Goal: Contribute content: Contribute content

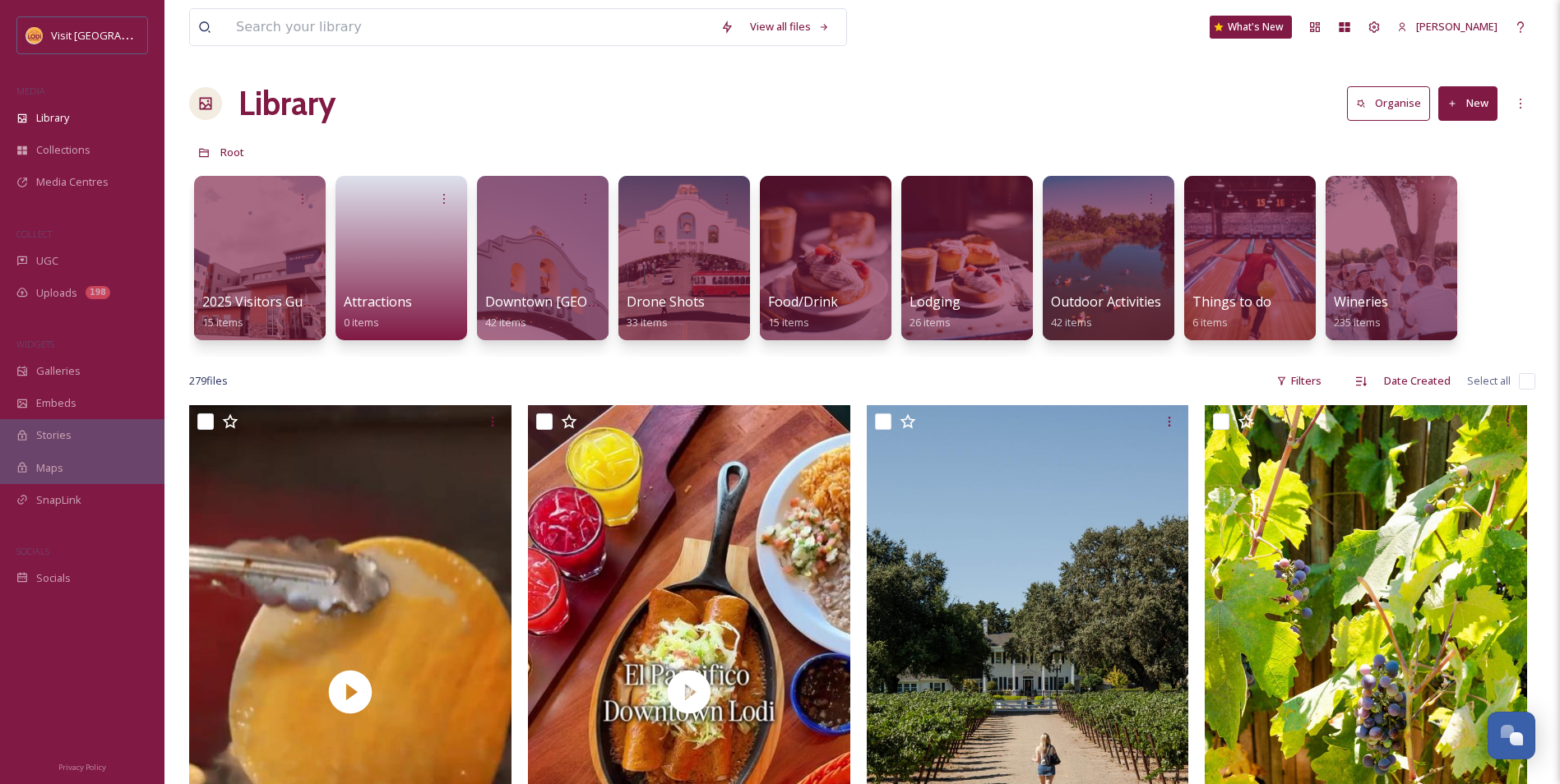
click at [1493, 113] on button "New" at bounding box center [1468, 103] width 59 height 34
click at [1441, 149] on span "File Upload" at bounding box center [1460, 141] width 54 height 15
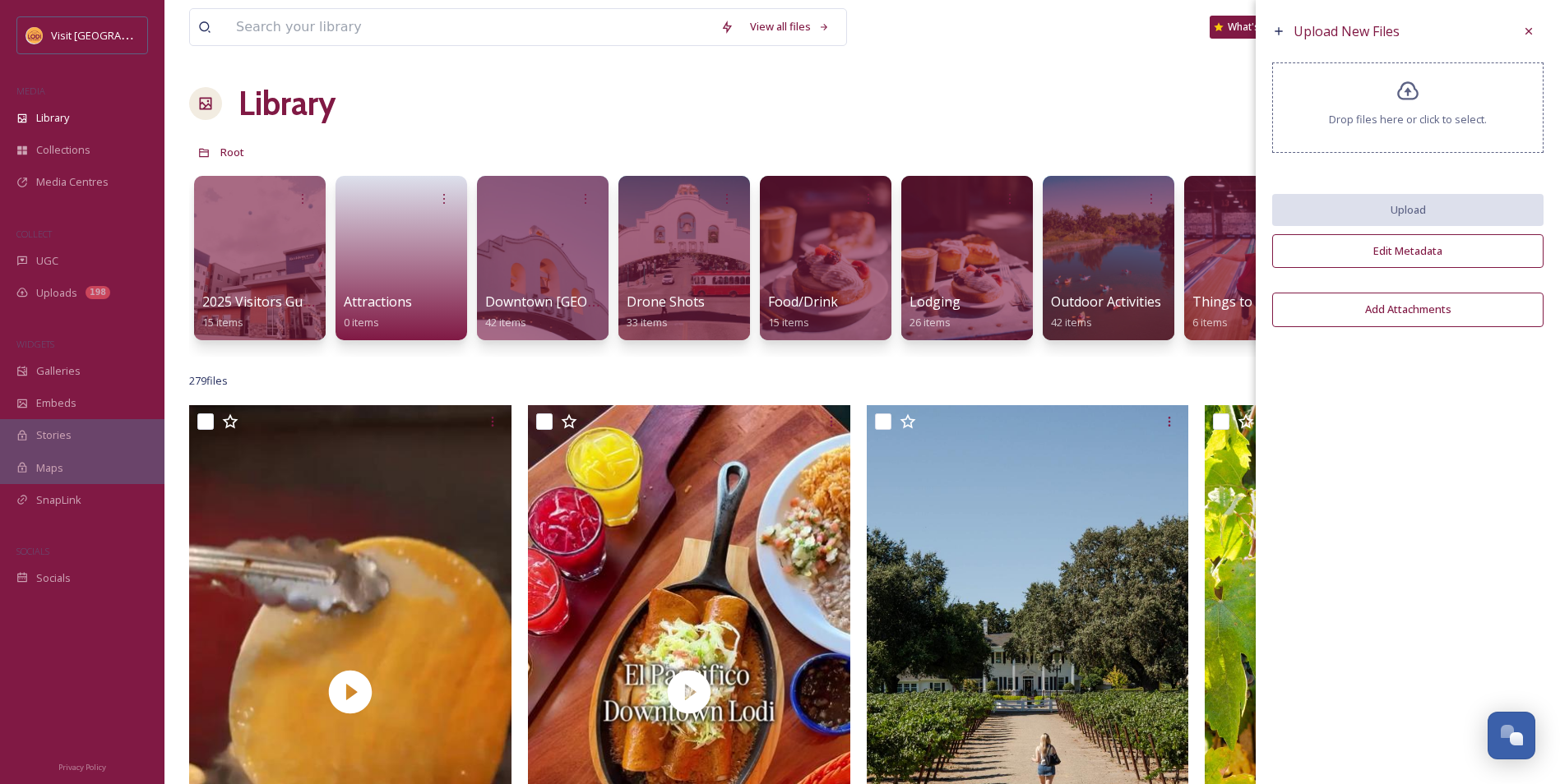
click at [1398, 126] on span "Drop files here or click to select." at bounding box center [1407, 119] width 158 height 15
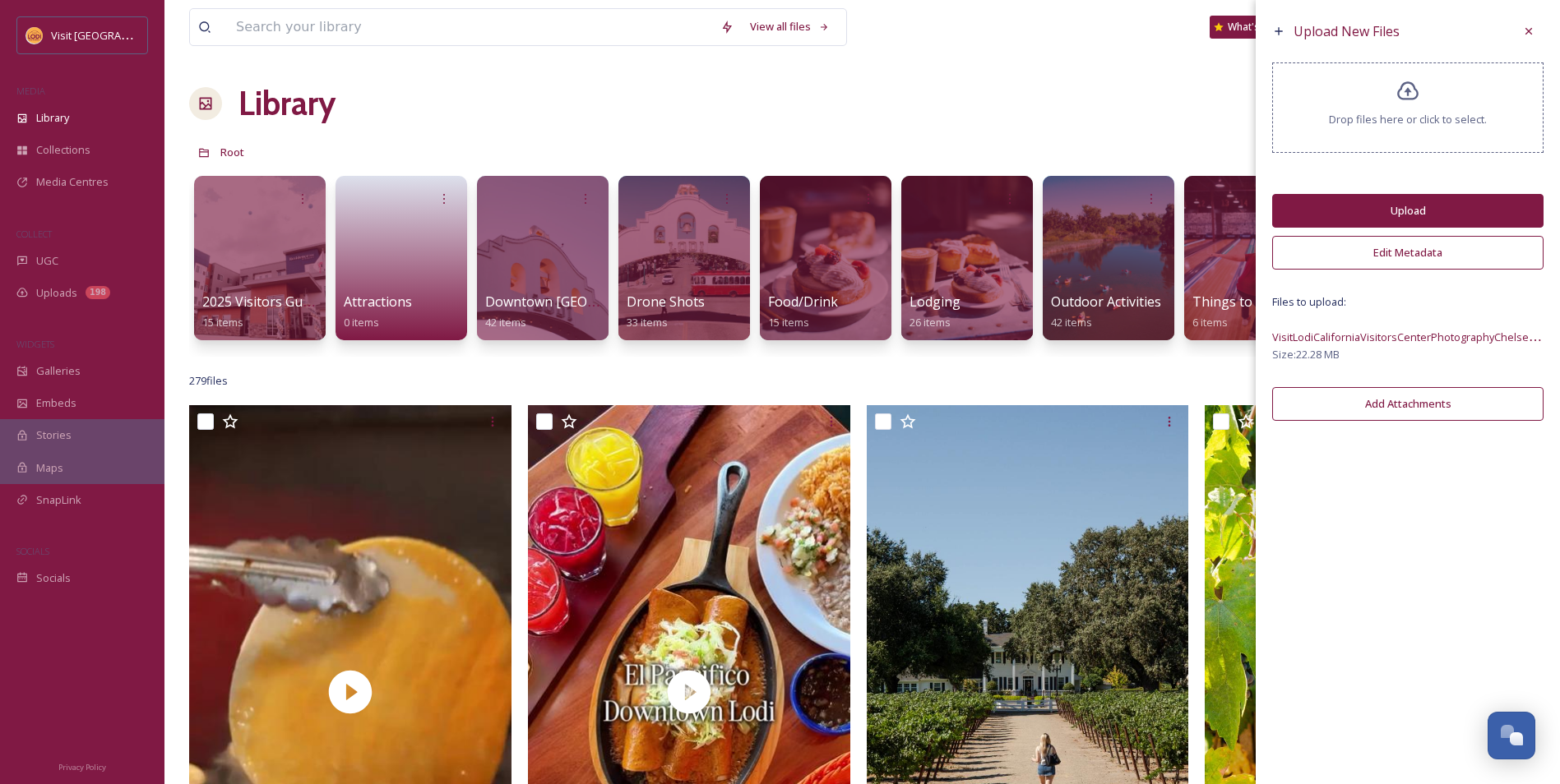
click at [1304, 197] on button "Upload" at bounding box center [1407, 211] width 271 height 34
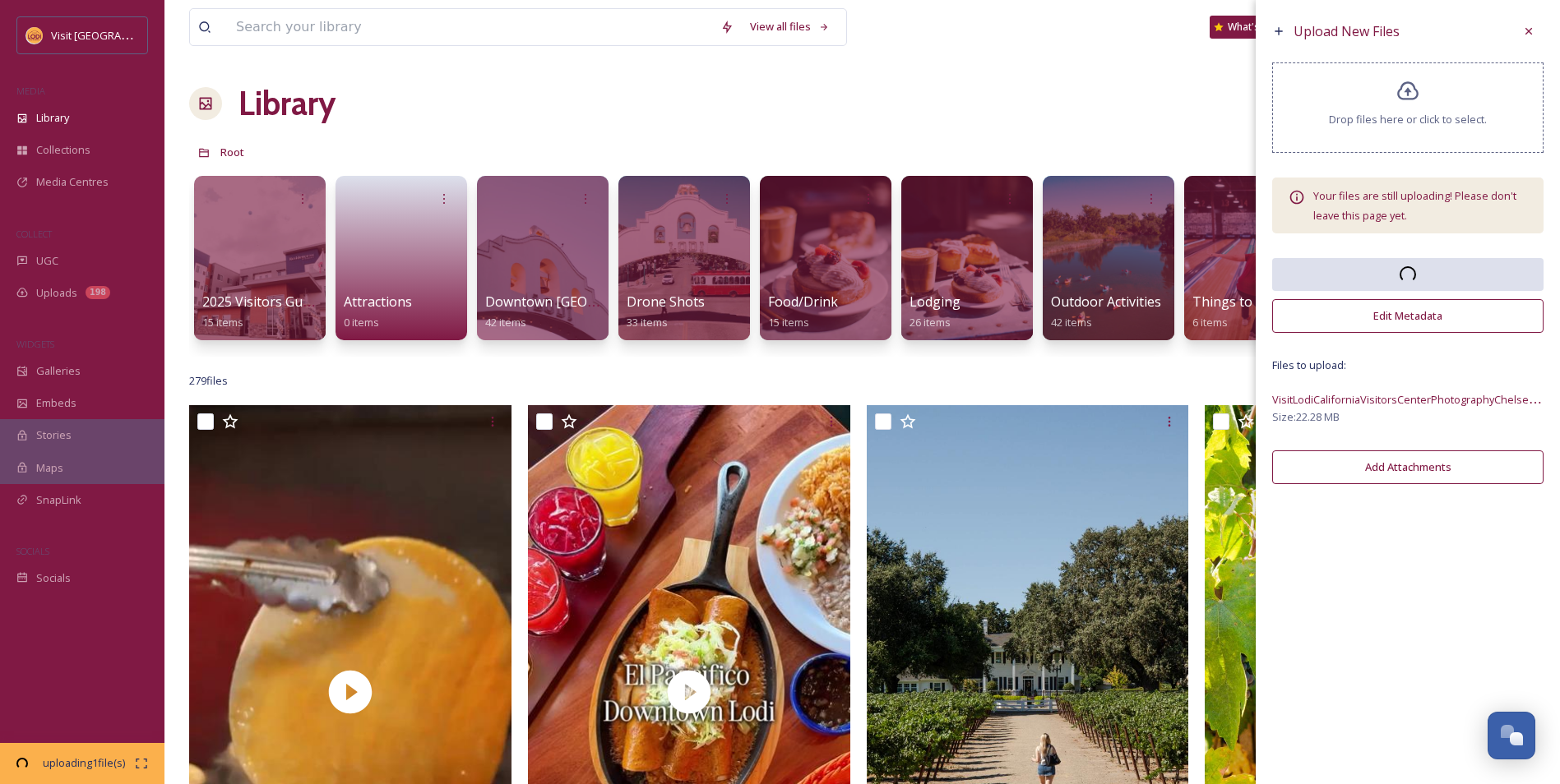
click at [1355, 453] on button "Add Attachments" at bounding box center [1407, 467] width 271 height 34
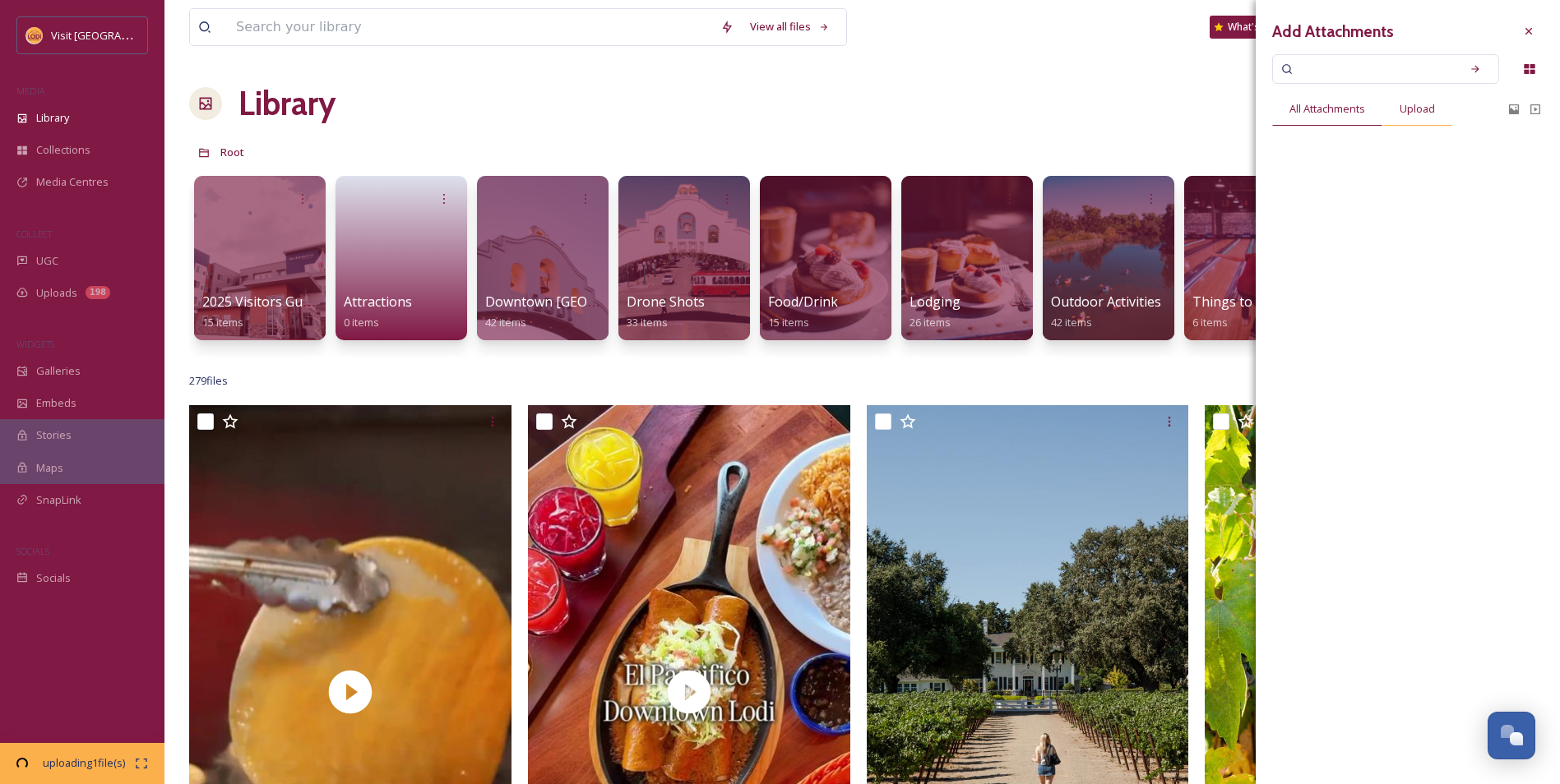
click at [1402, 107] on span "Upload" at bounding box center [1416, 109] width 35 height 15
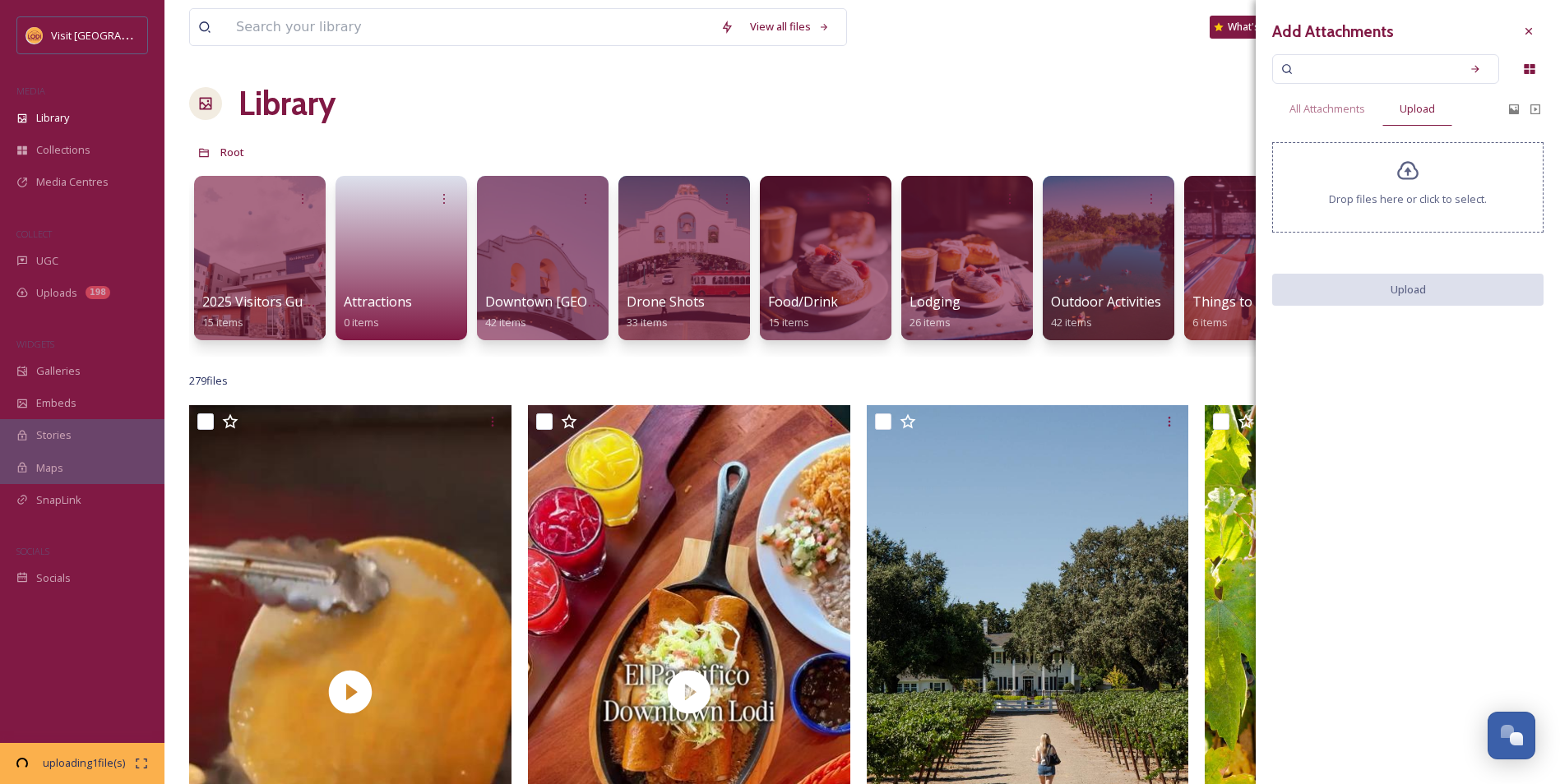
click at [1410, 171] on icon at bounding box center [1408, 170] width 22 height 19
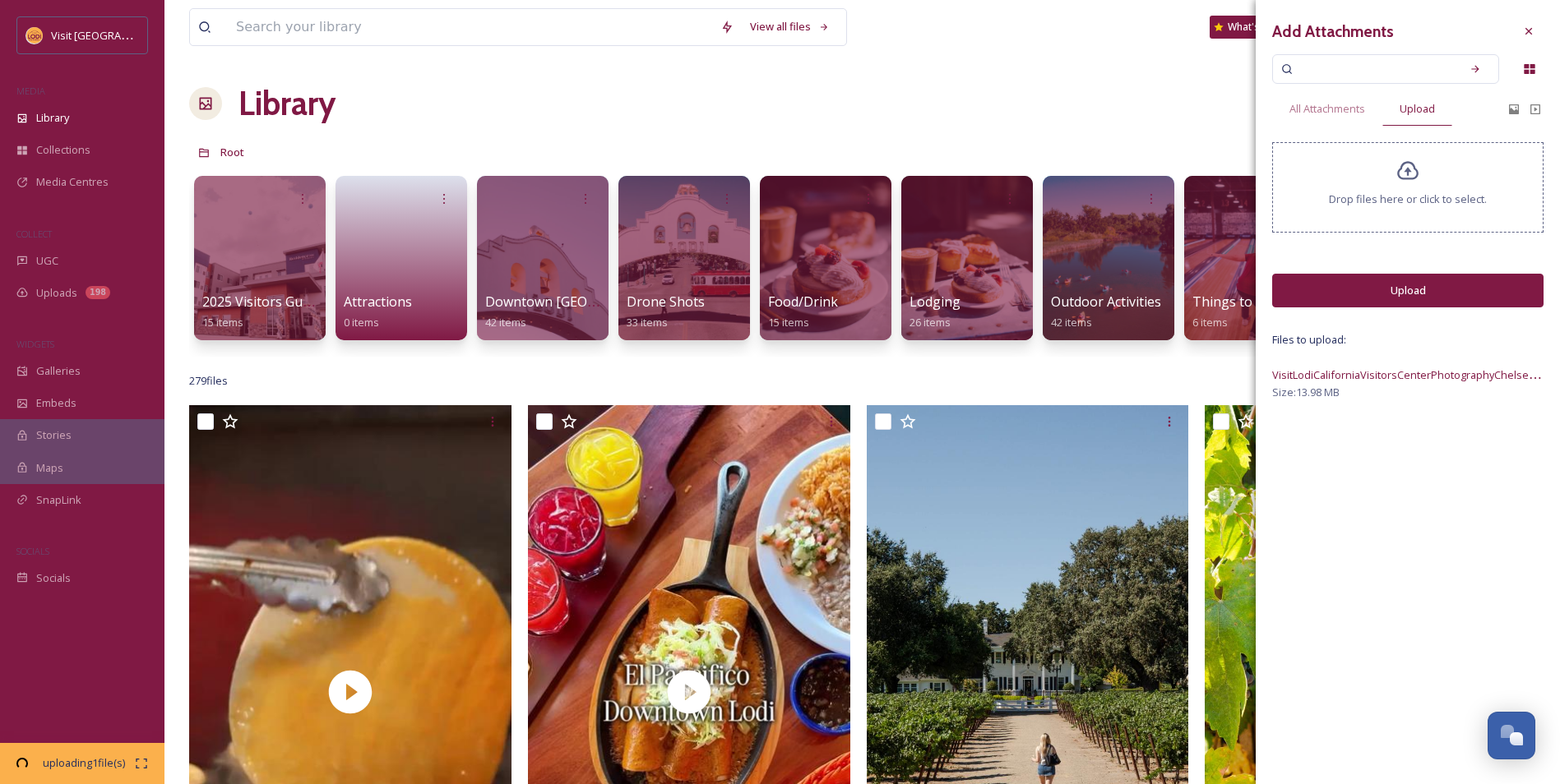
click at [1441, 175] on div "Drop files here or click to select." at bounding box center [1407, 187] width 271 height 91
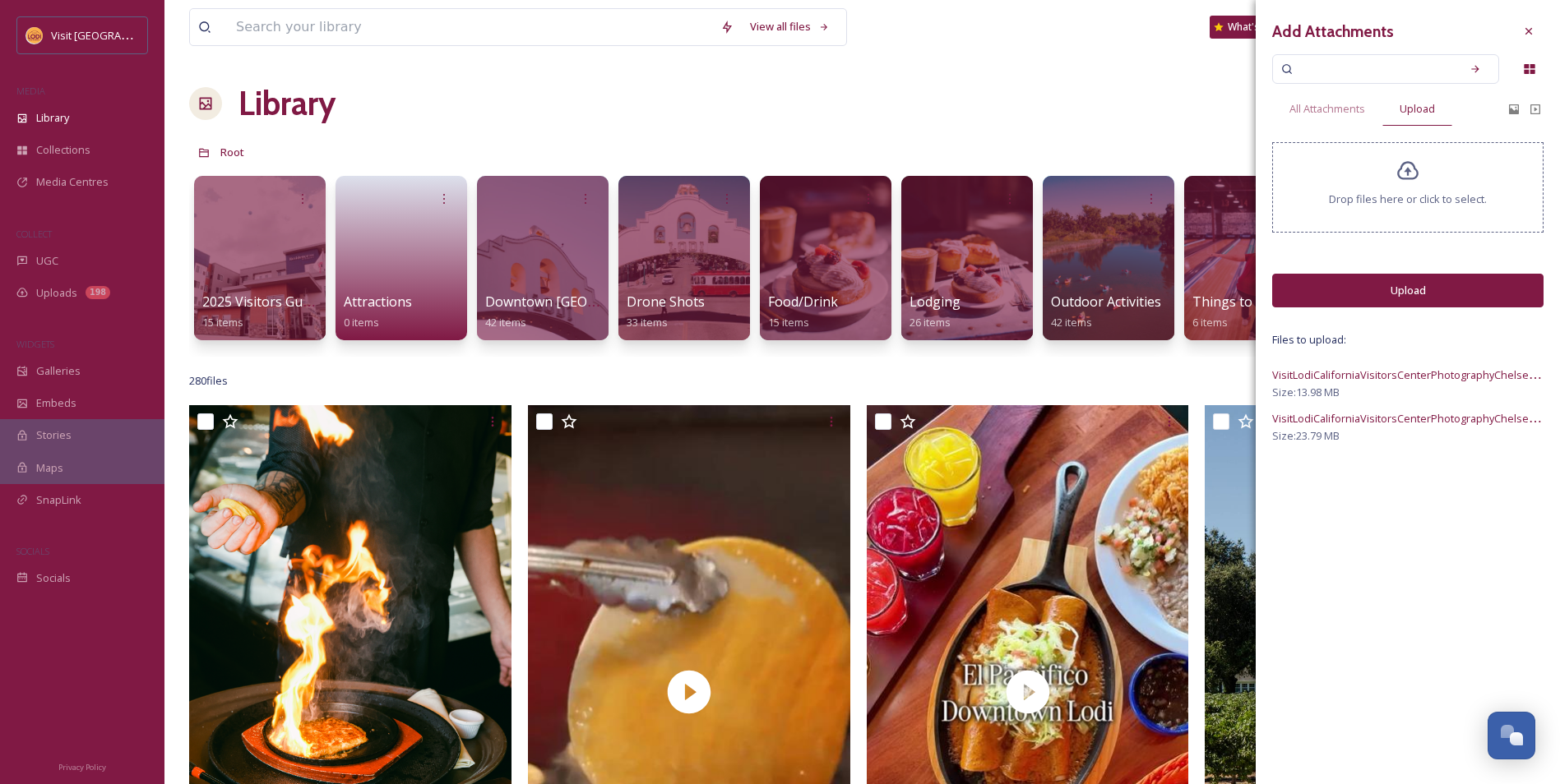
click at [1412, 164] on icon at bounding box center [1408, 170] width 22 height 19
click at [1433, 158] on div "Drop files here or click to select." at bounding box center [1407, 187] width 271 height 91
click at [1416, 183] on div "Drop files here or click to select." at bounding box center [1407, 187] width 271 height 91
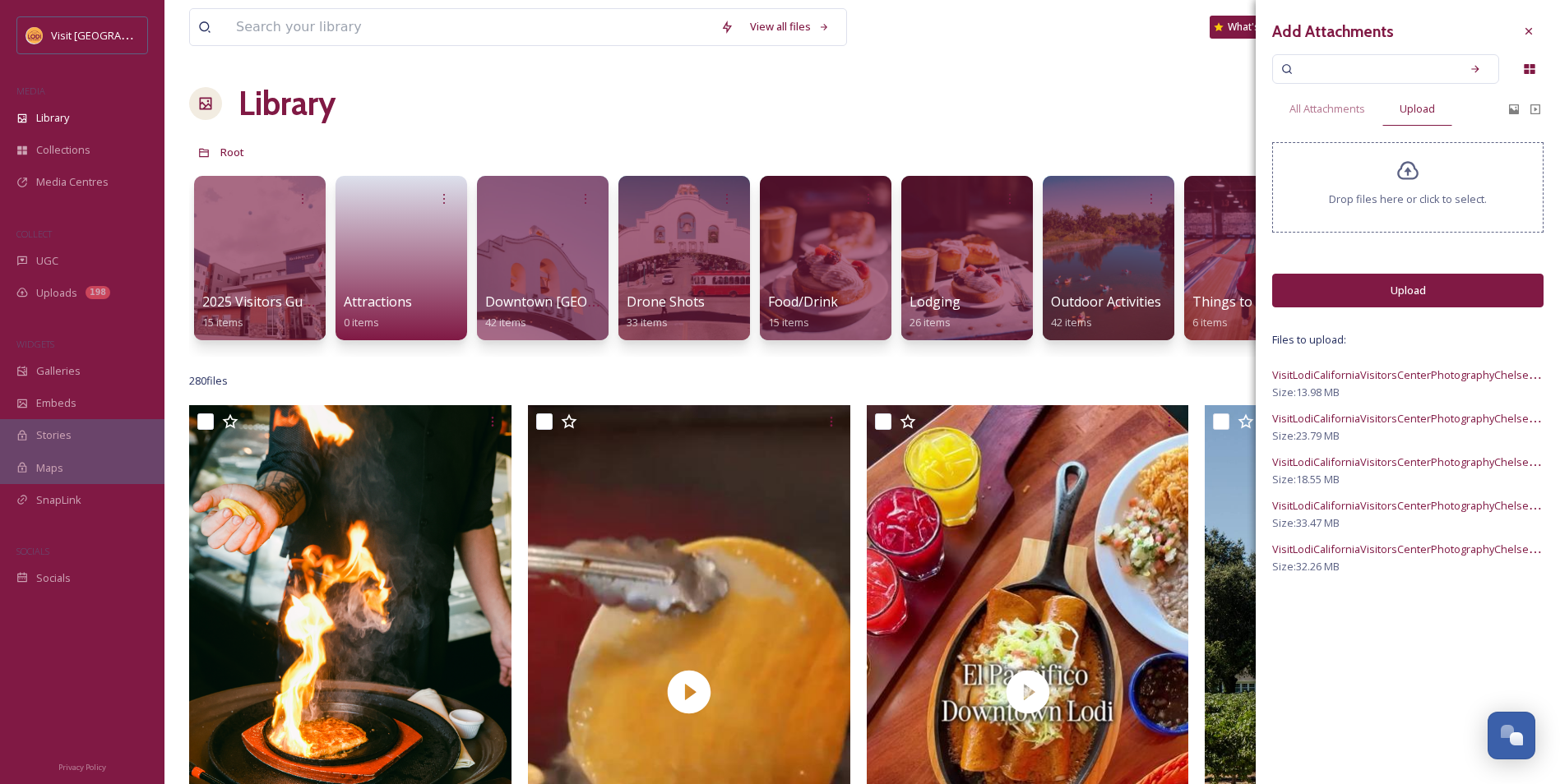
click at [1407, 196] on span "Drop files here or click to select." at bounding box center [1407, 198] width 158 height 15
click at [1338, 183] on div "Drop files here or click to select." at bounding box center [1407, 187] width 271 height 91
click at [1443, 200] on span "Drop files here or click to select." at bounding box center [1407, 198] width 158 height 15
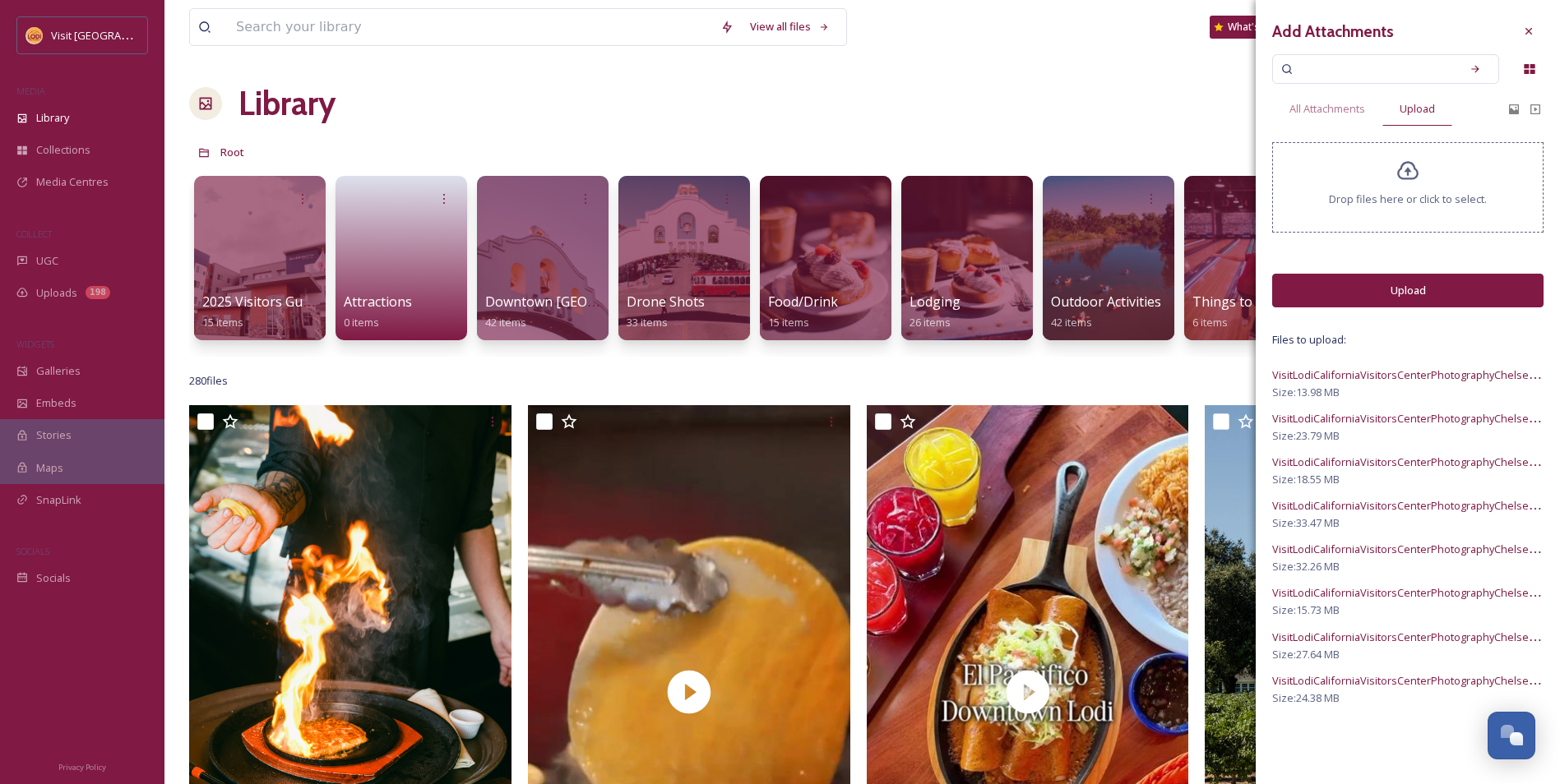
click at [1452, 191] on div "Drop files here or click to select." at bounding box center [1407, 187] width 271 height 91
click at [1368, 187] on div "Drop files here or click to select." at bounding box center [1407, 187] width 271 height 91
click at [1353, 291] on button "Upload" at bounding box center [1407, 291] width 271 height 34
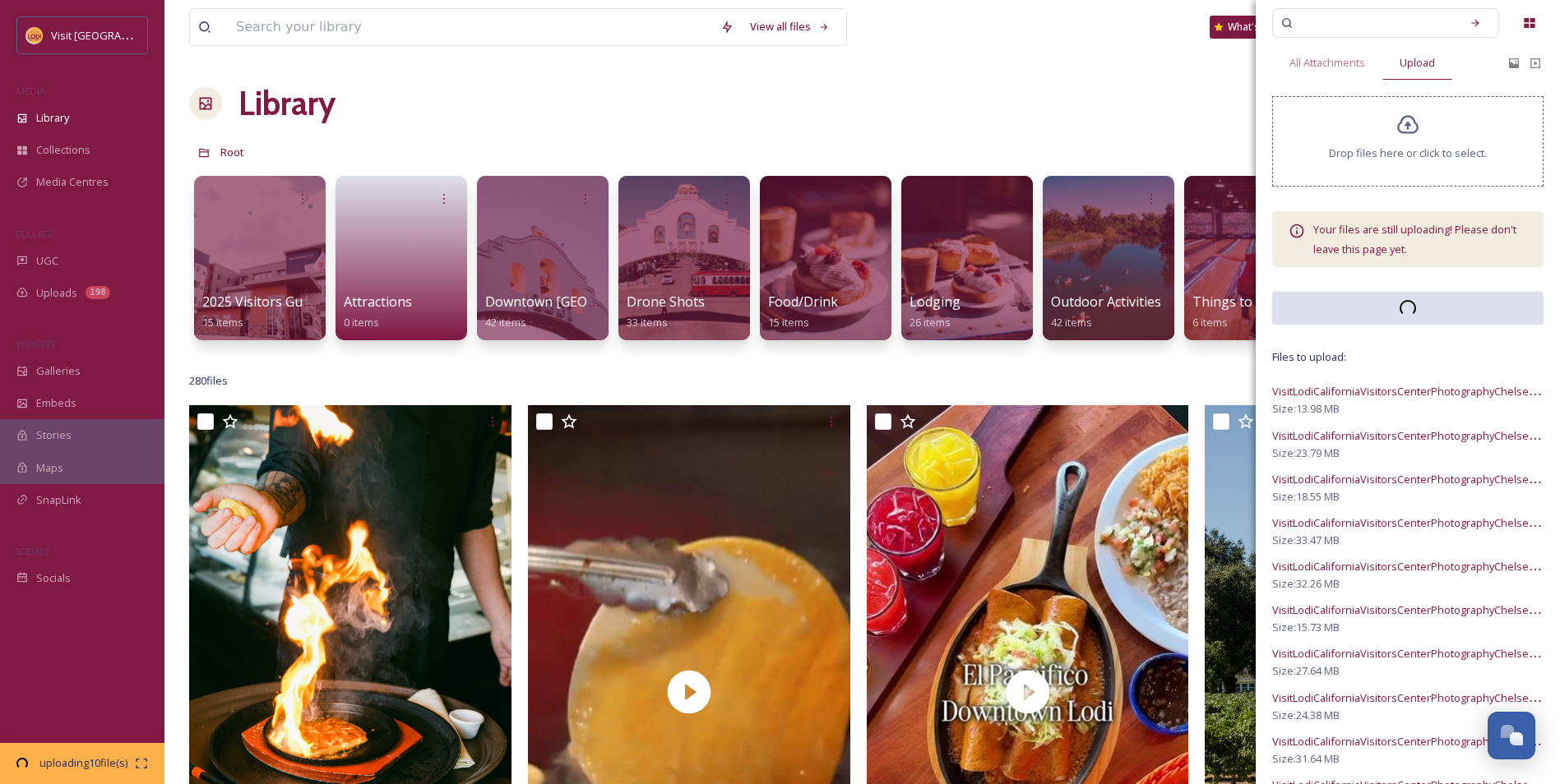
scroll to position [88, 0]
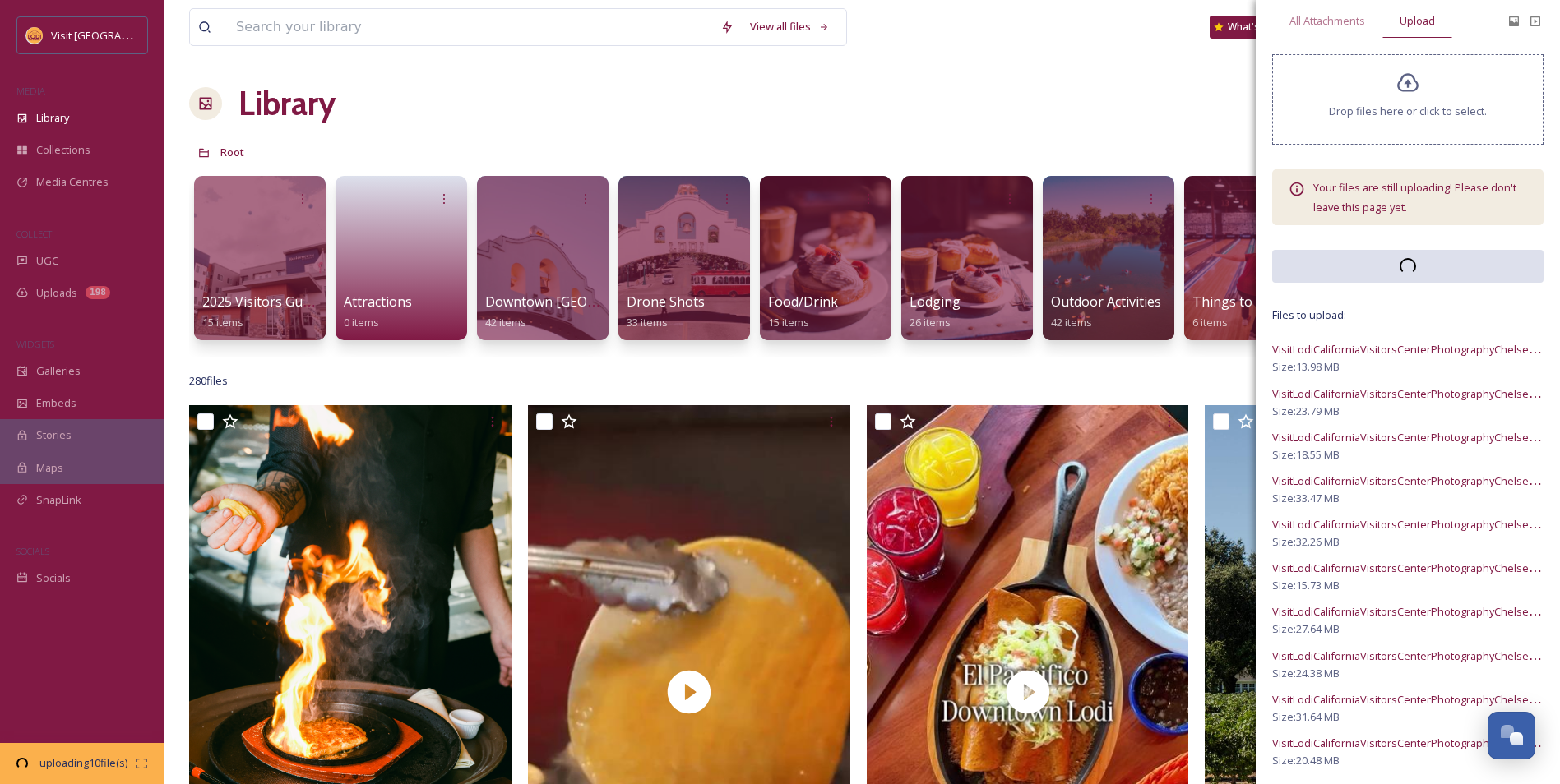
click at [1375, 158] on div "Add Attachments All Attachments Upload Drop files here or click to select. Your…" at bounding box center [1407, 348] width 304 height 873
click at [1369, 124] on div "Drop files here or click to select." at bounding box center [1407, 99] width 271 height 91
click at [1414, 116] on span "Drop files here or click to select." at bounding box center [1407, 110] width 158 height 15
click at [1398, 97] on div "Drop files here or click to select." at bounding box center [1407, 99] width 271 height 91
click at [1334, 81] on div "Drop files here or click to select." at bounding box center [1407, 99] width 271 height 91
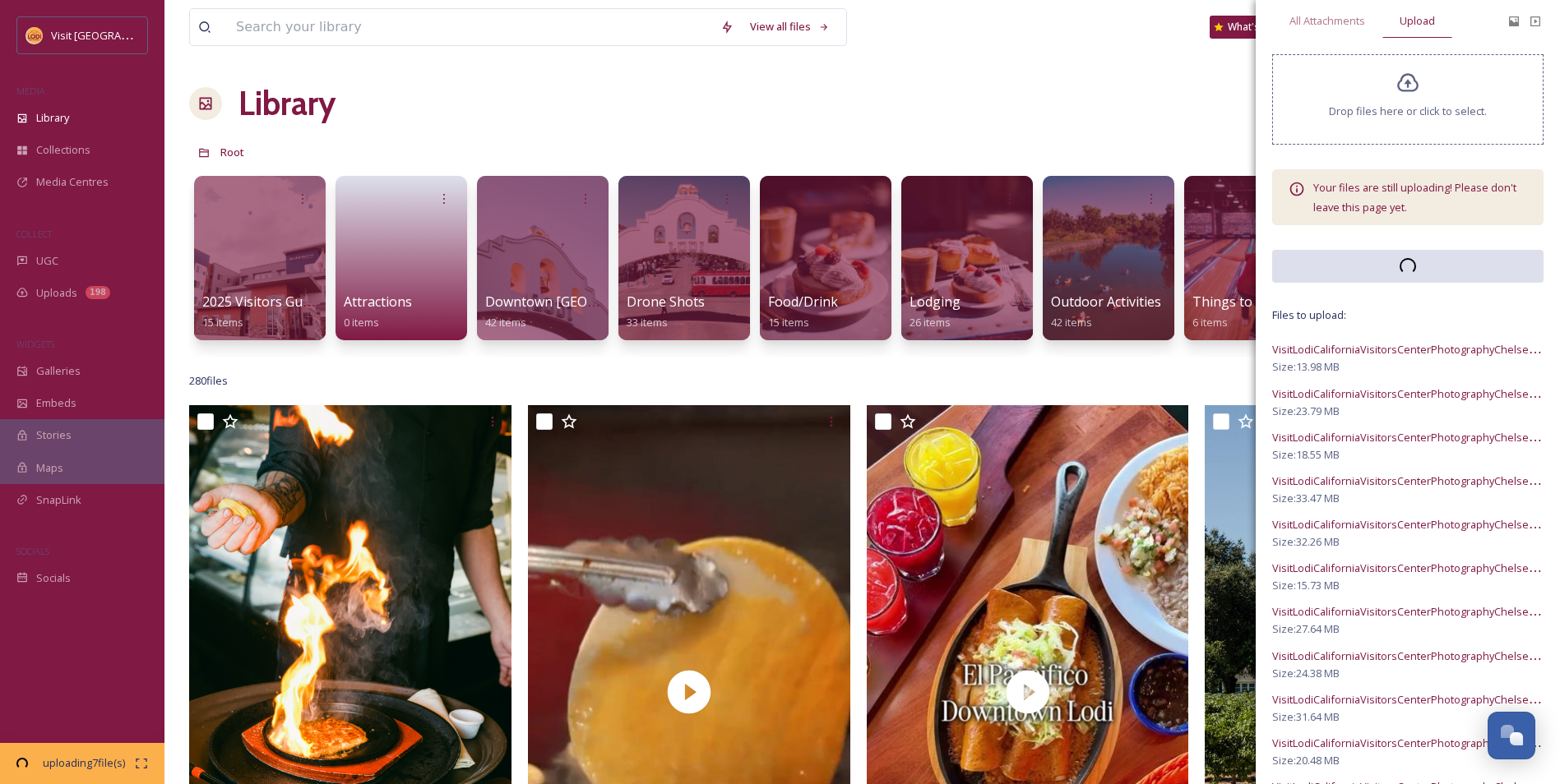
click at [1371, 101] on div "Drop files here or click to select." at bounding box center [1407, 99] width 271 height 91
click at [1414, 109] on span "Drop files here or click to select." at bounding box center [1407, 110] width 158 height 15
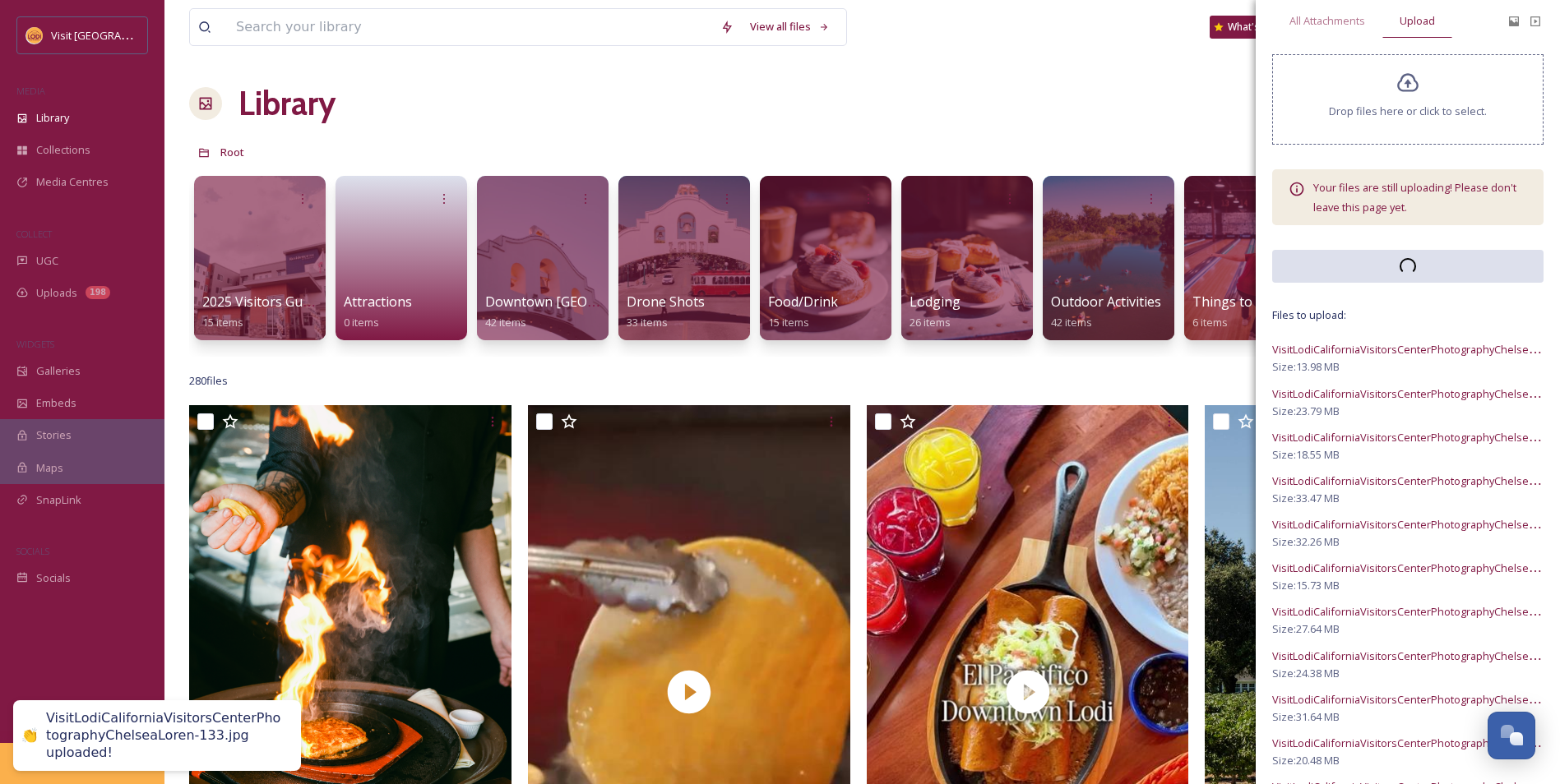
click at [1449, 114] on span "Drop files here or click to select." at bounding box center [1407, 110] width 158 height 15
click at [1424, 85] on div "Drop files here or click to select." at bounding box center [1407, 99] width 271 height 91
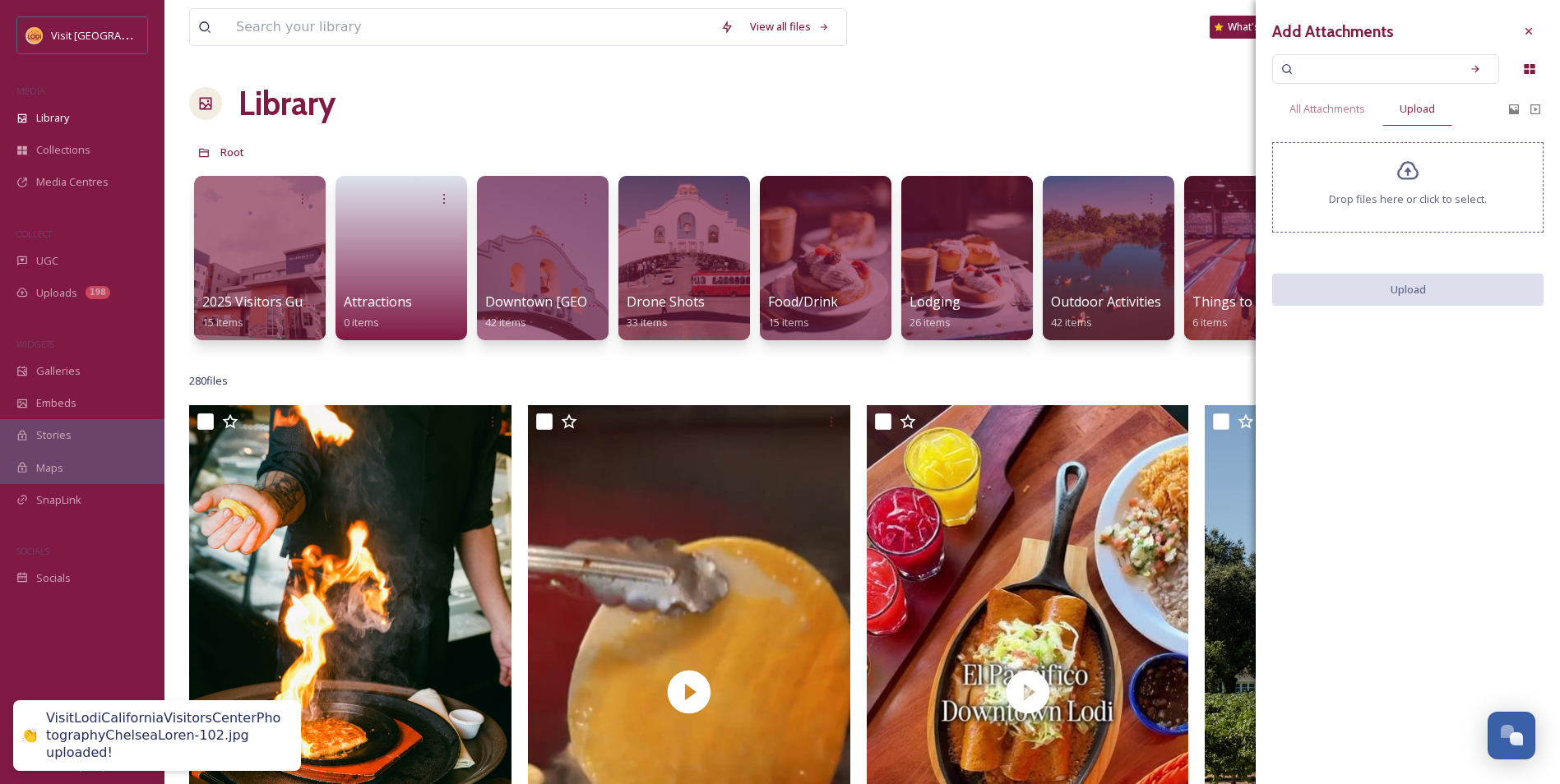
scroll to position [0, 0]
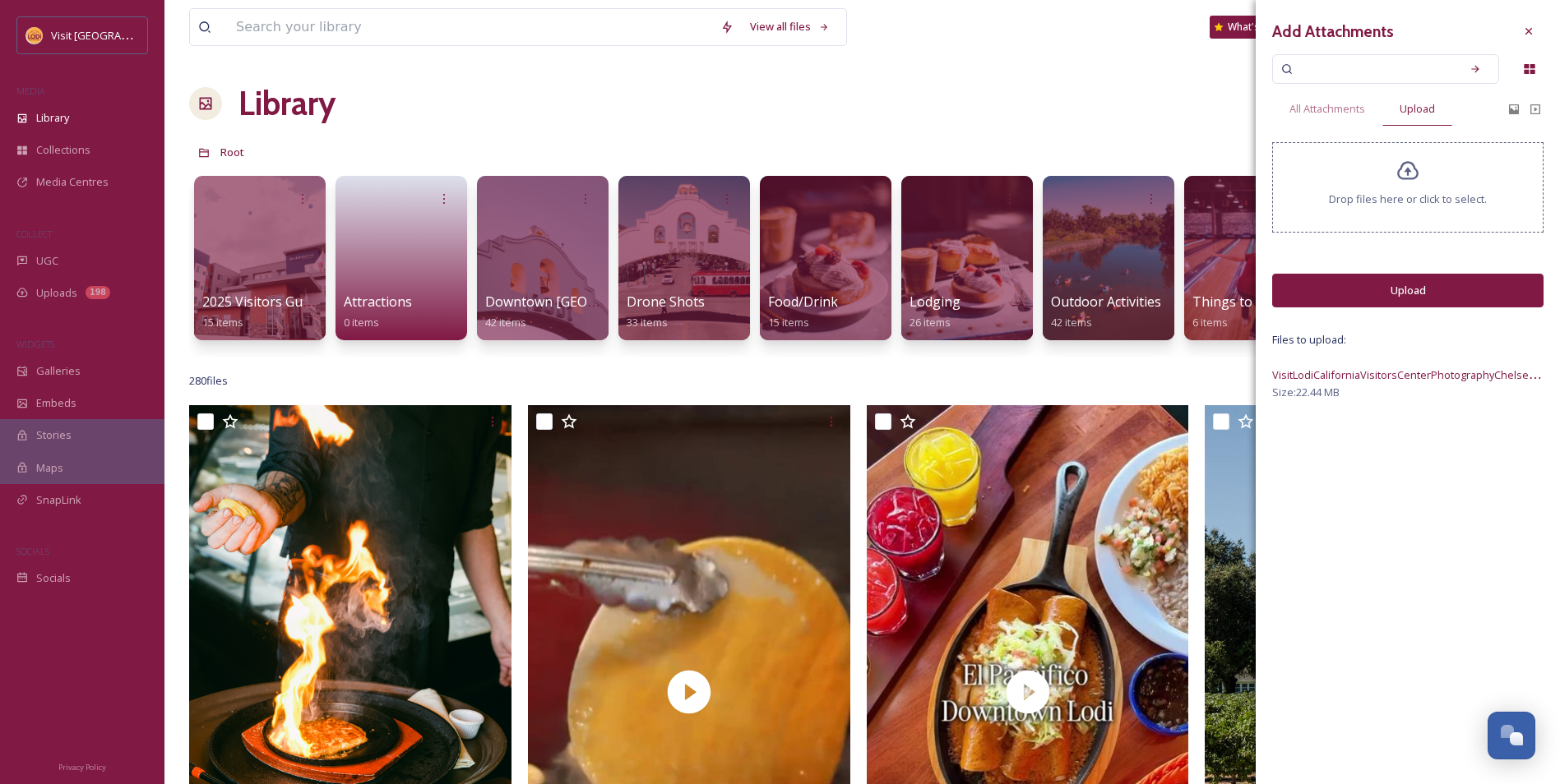
click at [1416, 173] on icon at bounding box center [1408, 171] width 24 height 24
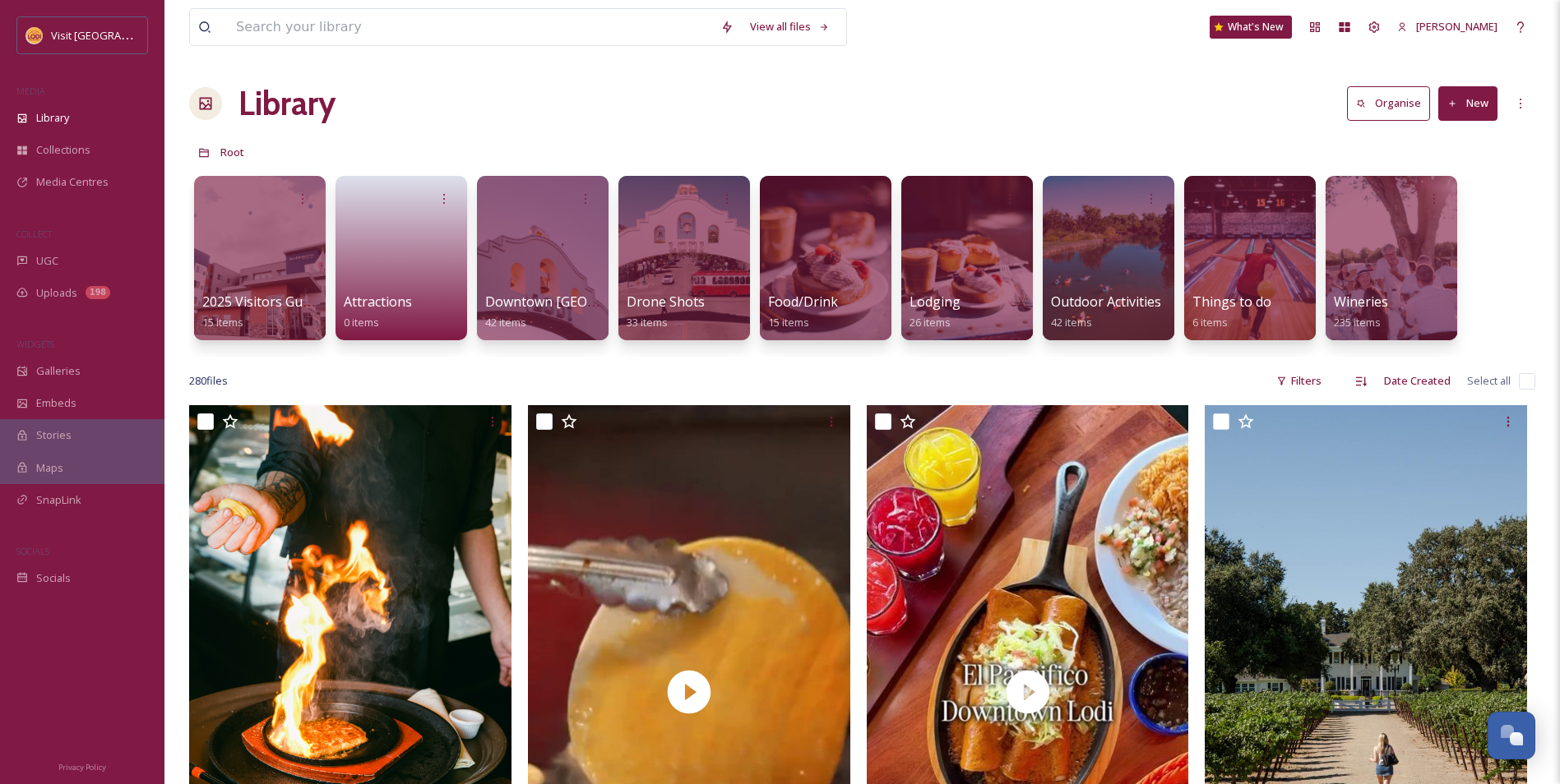
click at [1191, 123] on div "Library Organise New" at bounding box center [863, 103] width 1346 height 49
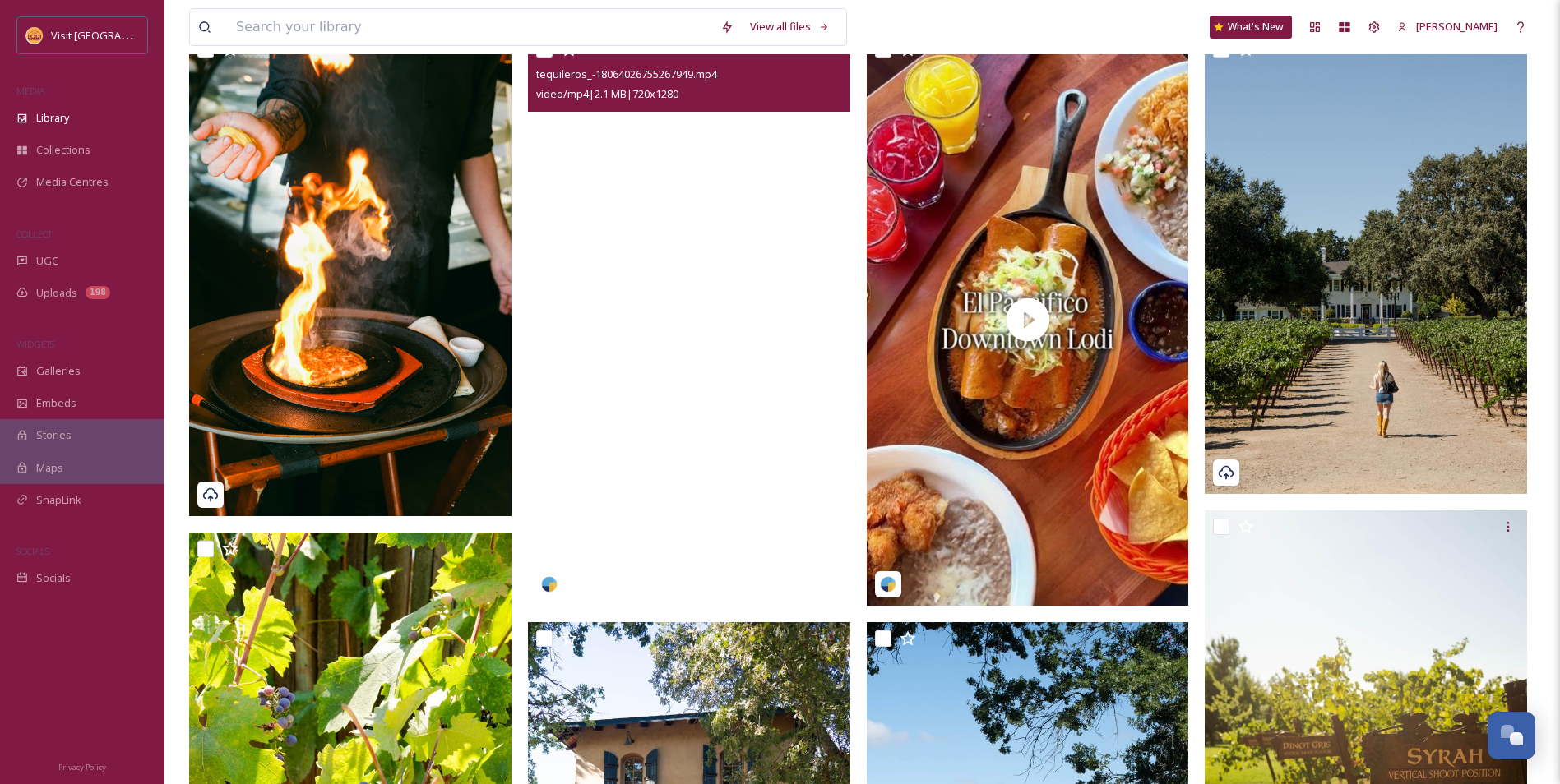
scroll to position [411, 0]
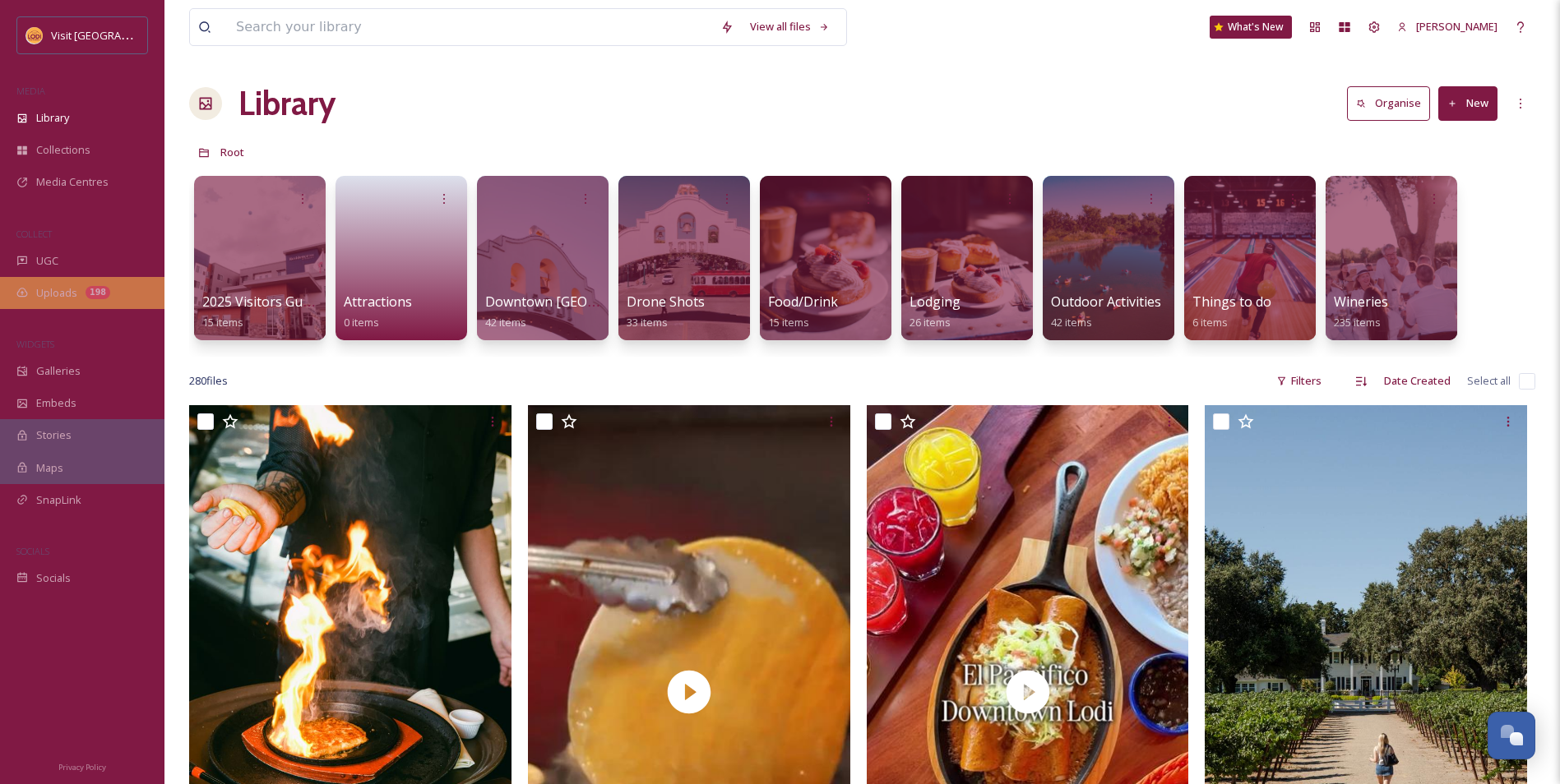
click at [64, 283] on div "Uploads 198" at bounding box center [82, 293] width 164 height 32
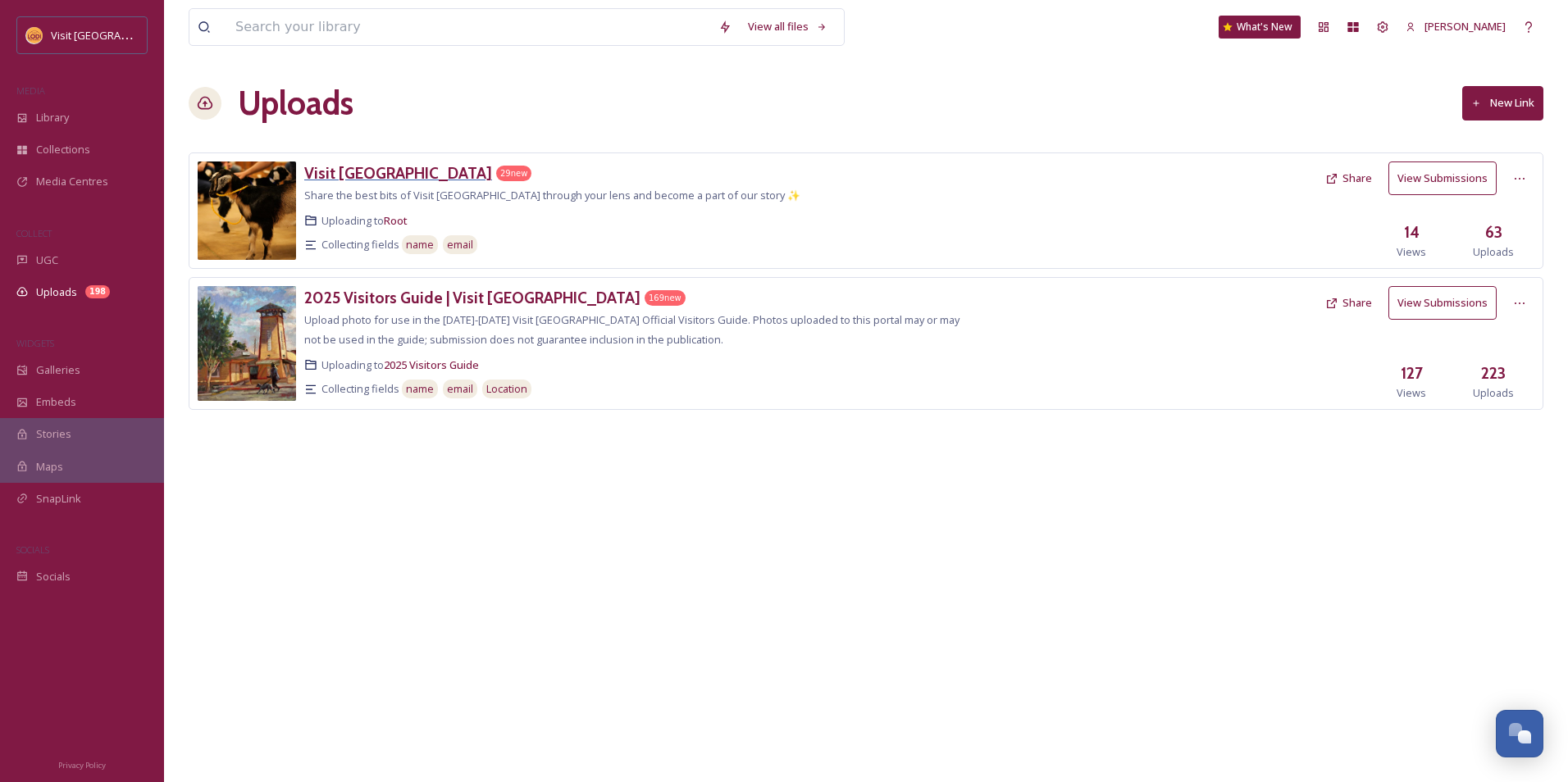
click at [362, 172] on h3 "Visit [GEOGRAPHIC_DATA]" at bounding box center [398, 173] width 188 height 20
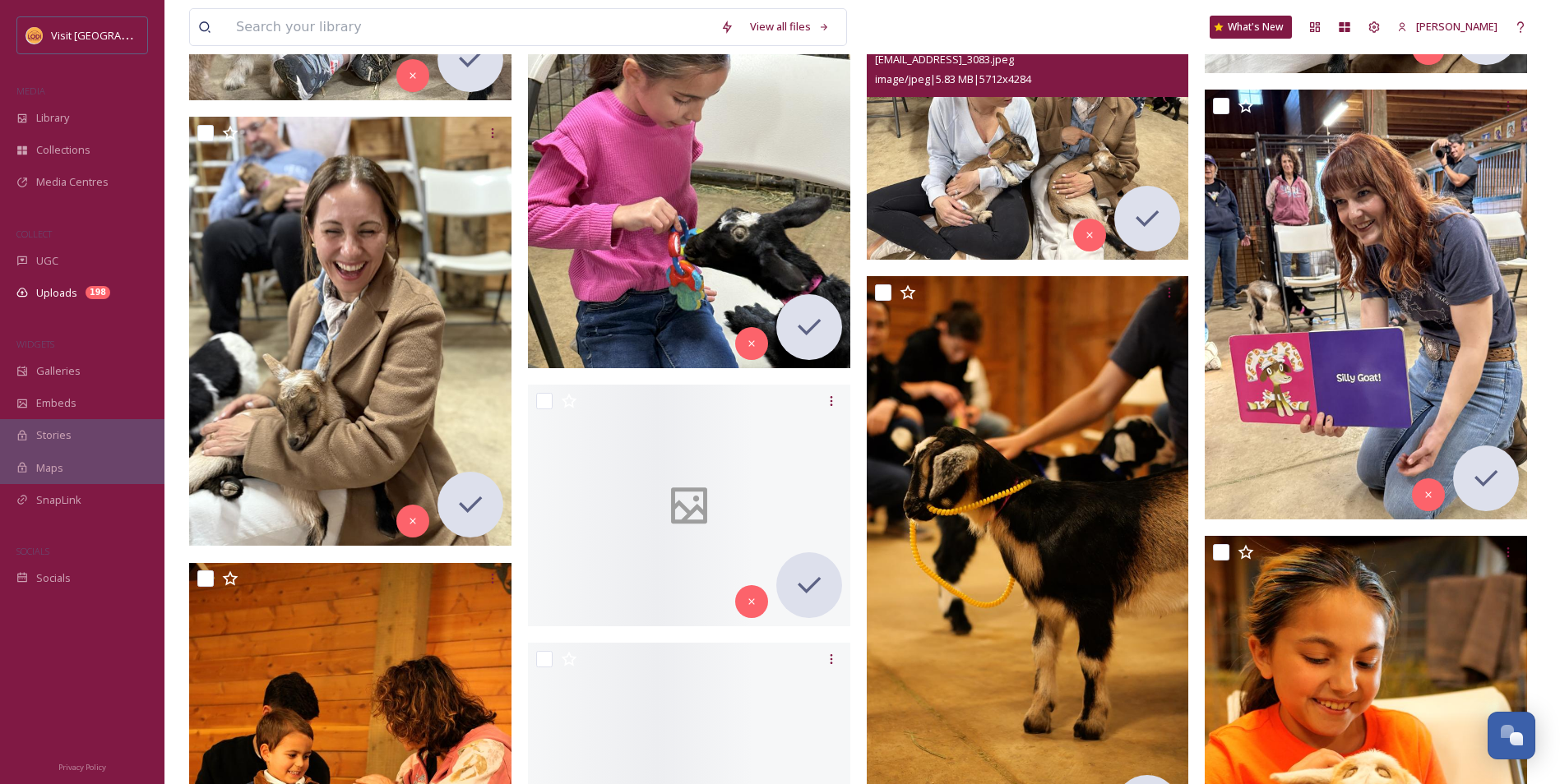
scroll to position [5013, 0]
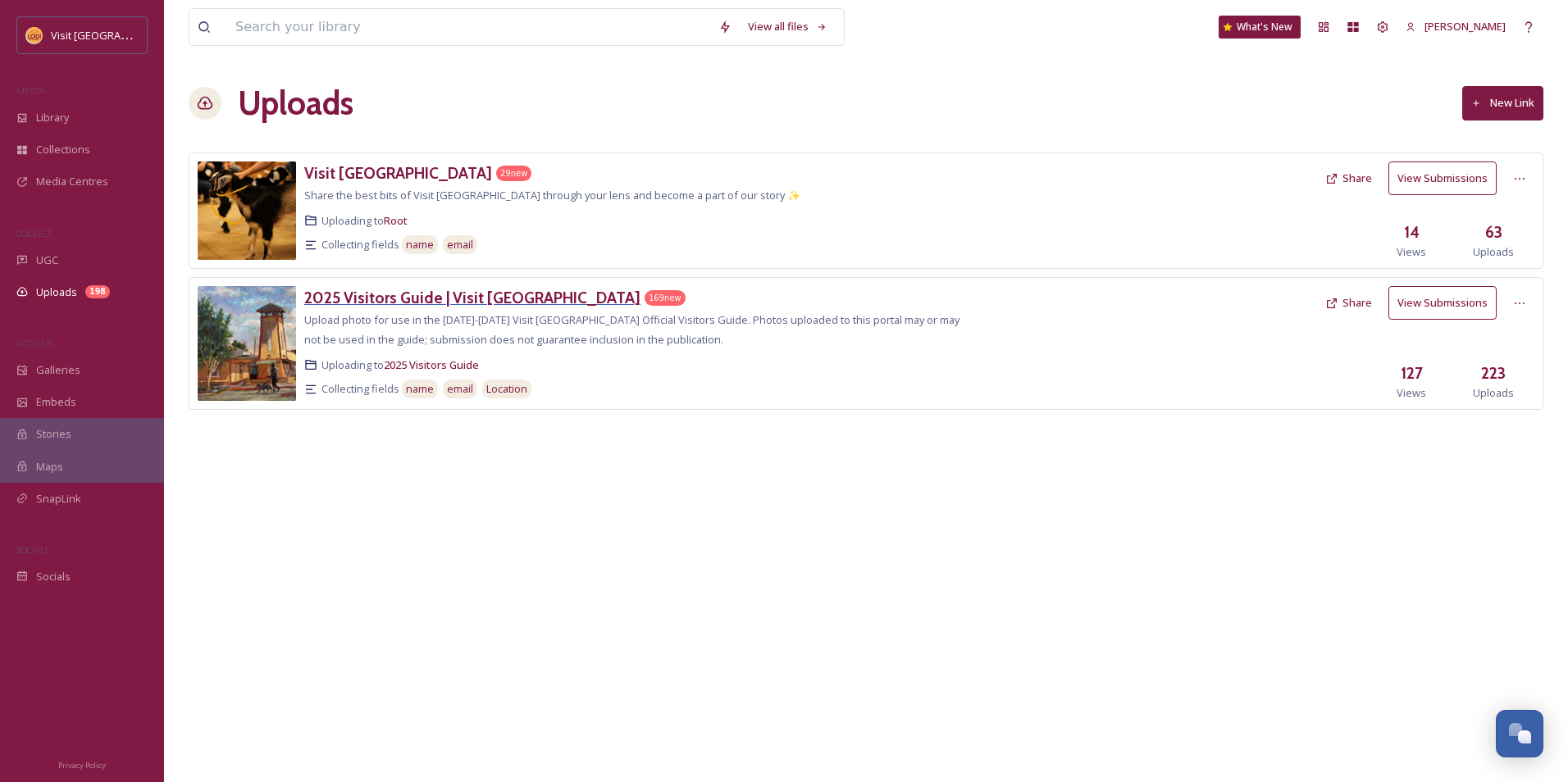
click at [405, 295] on h3 "2025 Visitors Guide | Visit [GEOGRAPHIC_DATA]" at bounding box center [473, 298] width 337 height 20
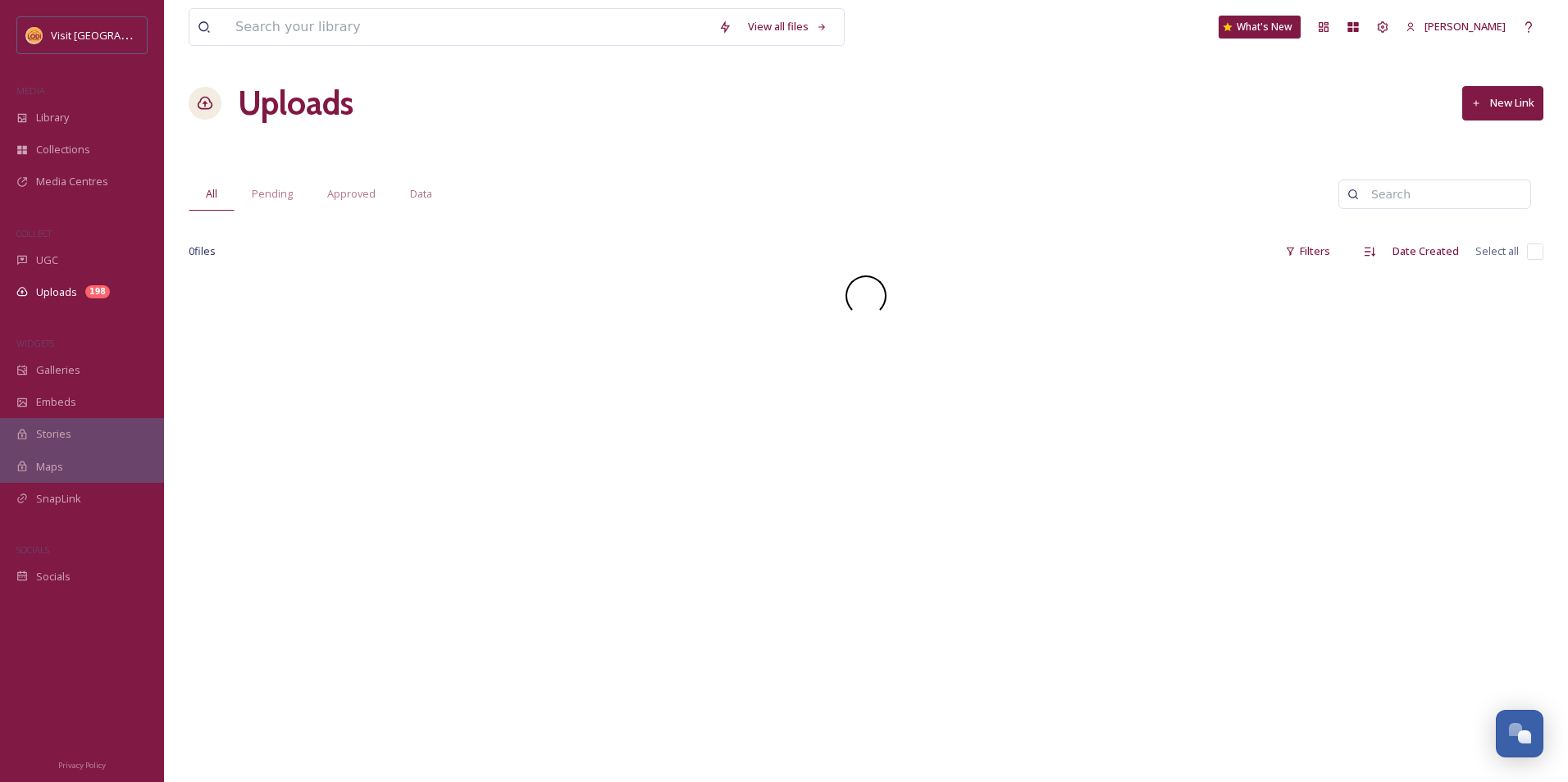
click at [405, 295] on div at bounding box center [865, 296] width 1354 height 41
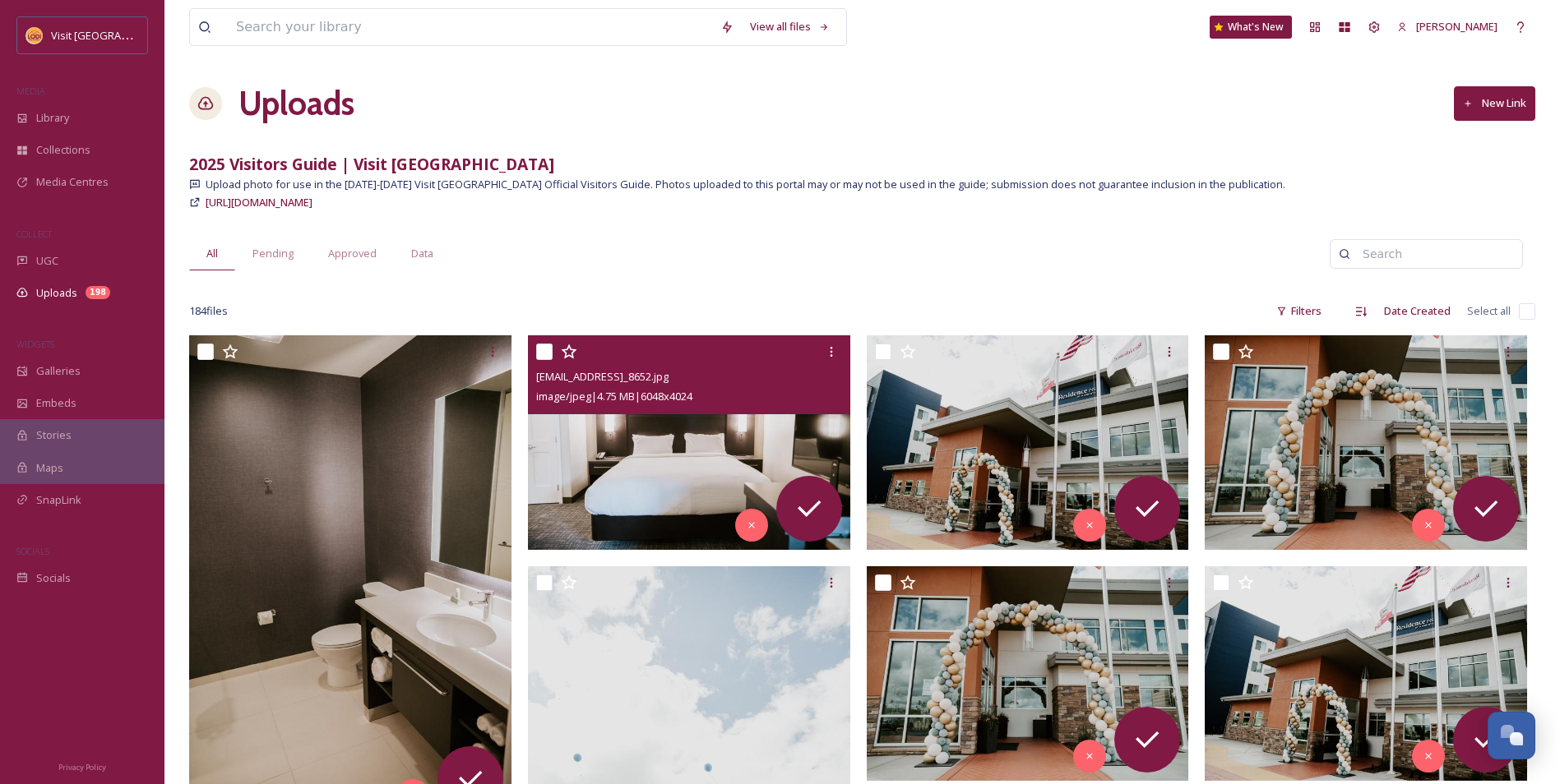
click at [785, 177] on span "Upload photo for use in the [DATE]-[DATE] Visit [GEOGRAPHIC_DATA] Official Visi…" at bounding box center [745, 184] width 1080 height 15
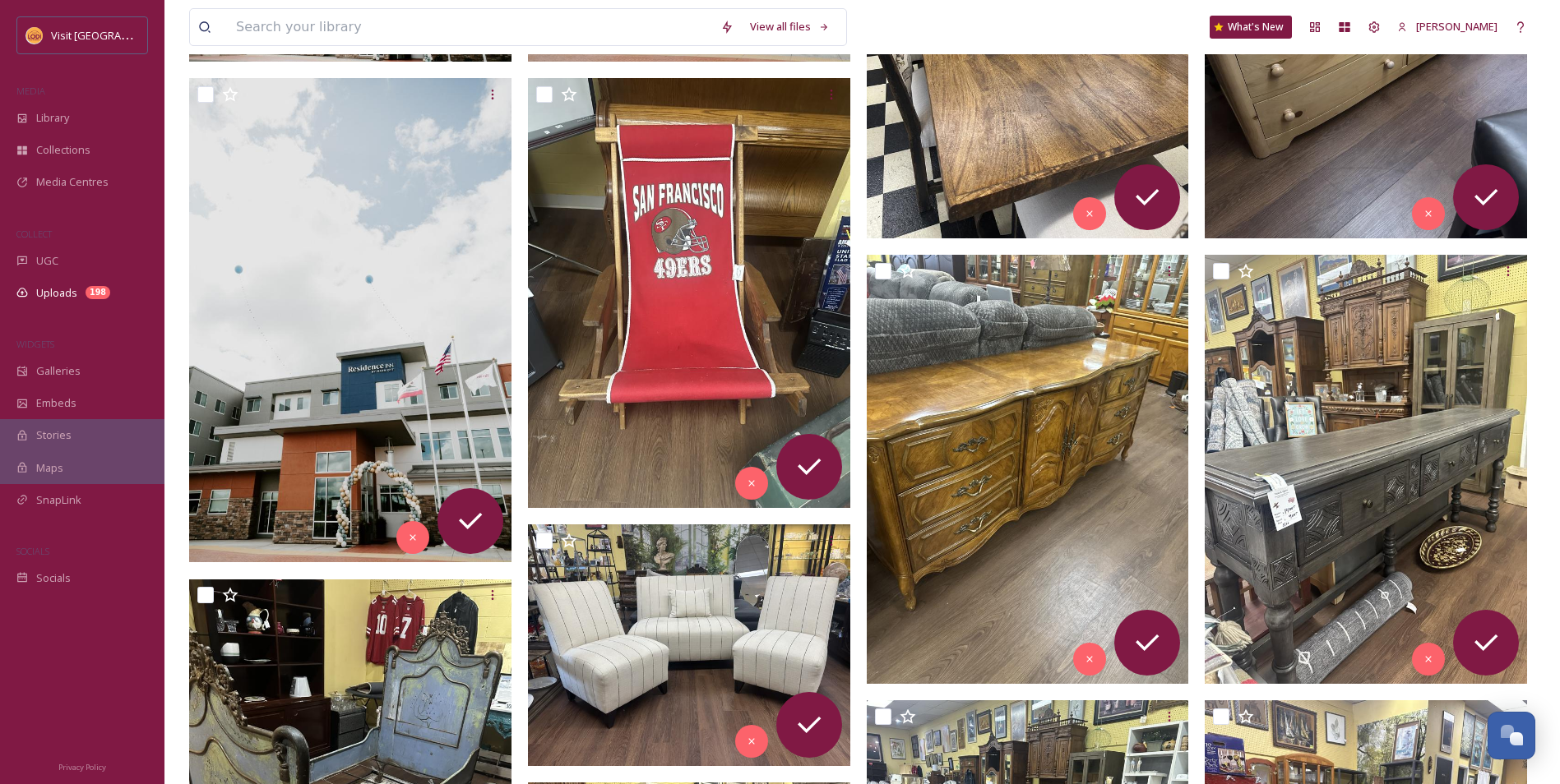
scroll to position [1151, 0]
